Goal: Task Accomplishment & Management: Manage account settings

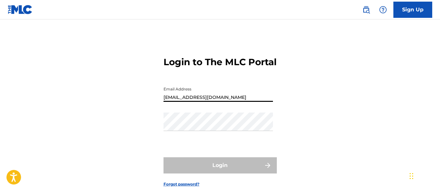
type input "[EMAIL_ADDRESS][DOMAIN_NAME]"
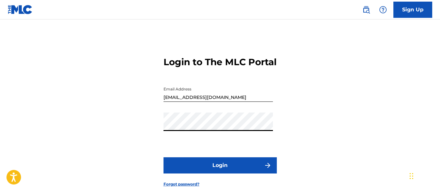
click at [220, 173] on button "Login" at bounding box center [219, 165] width 113 height 16
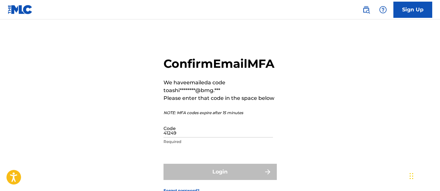
type input "412490"
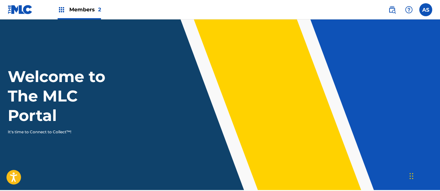
click at [61, 10] on img at bounding box center [62, 10] width 8 height 8
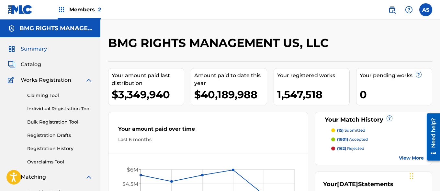
scroll to position [140, 0]
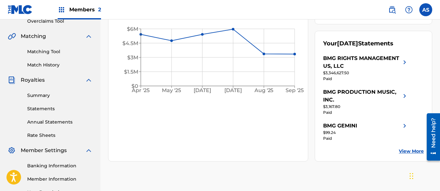
click at [60, 95] on link "Summary" at bounding box center [59, 95] width 65 height 7
